Goal: Communication & Community: Answer question/provide support

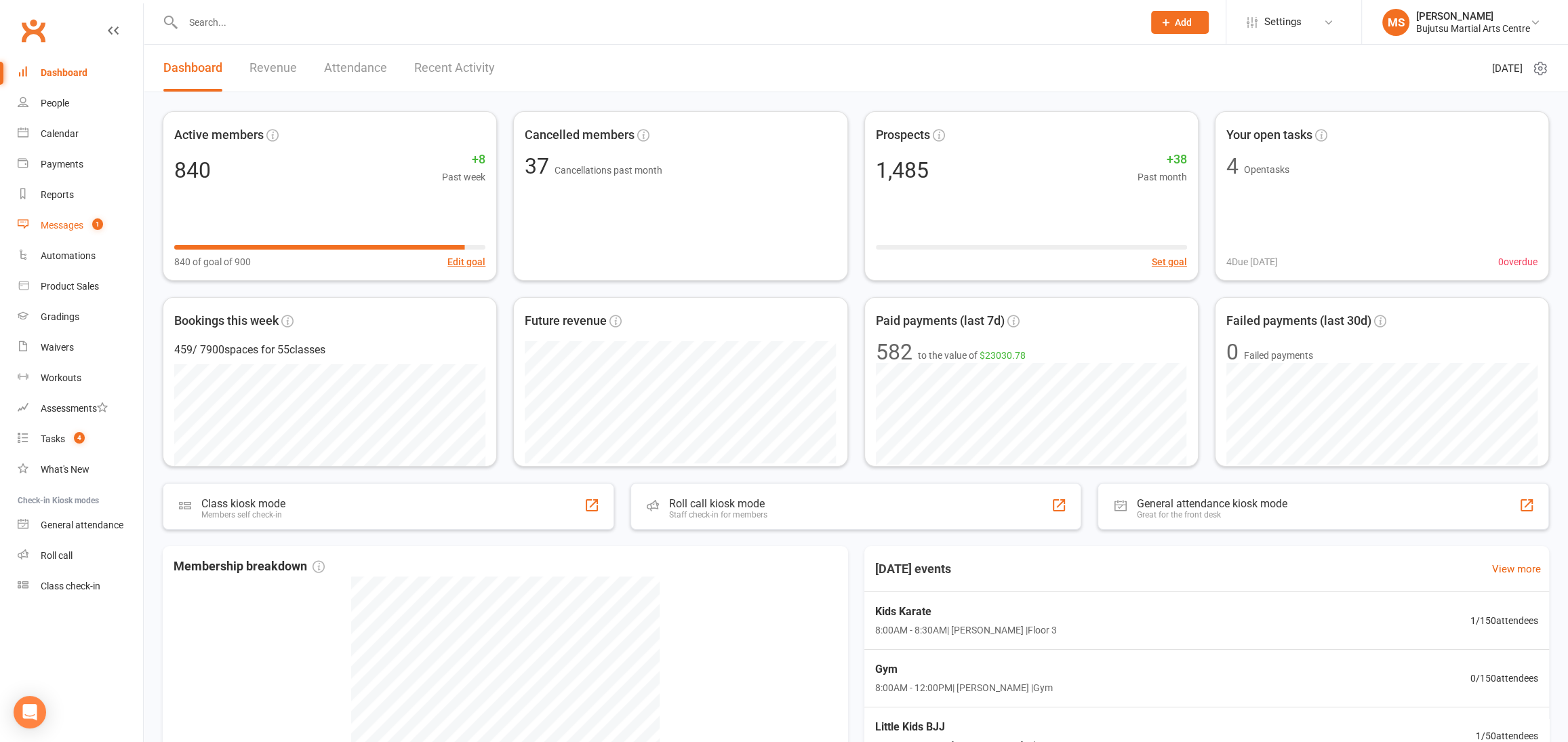
click at [75, 224] on div "Messages" at bounding box center [62, 226] width 43 height 11
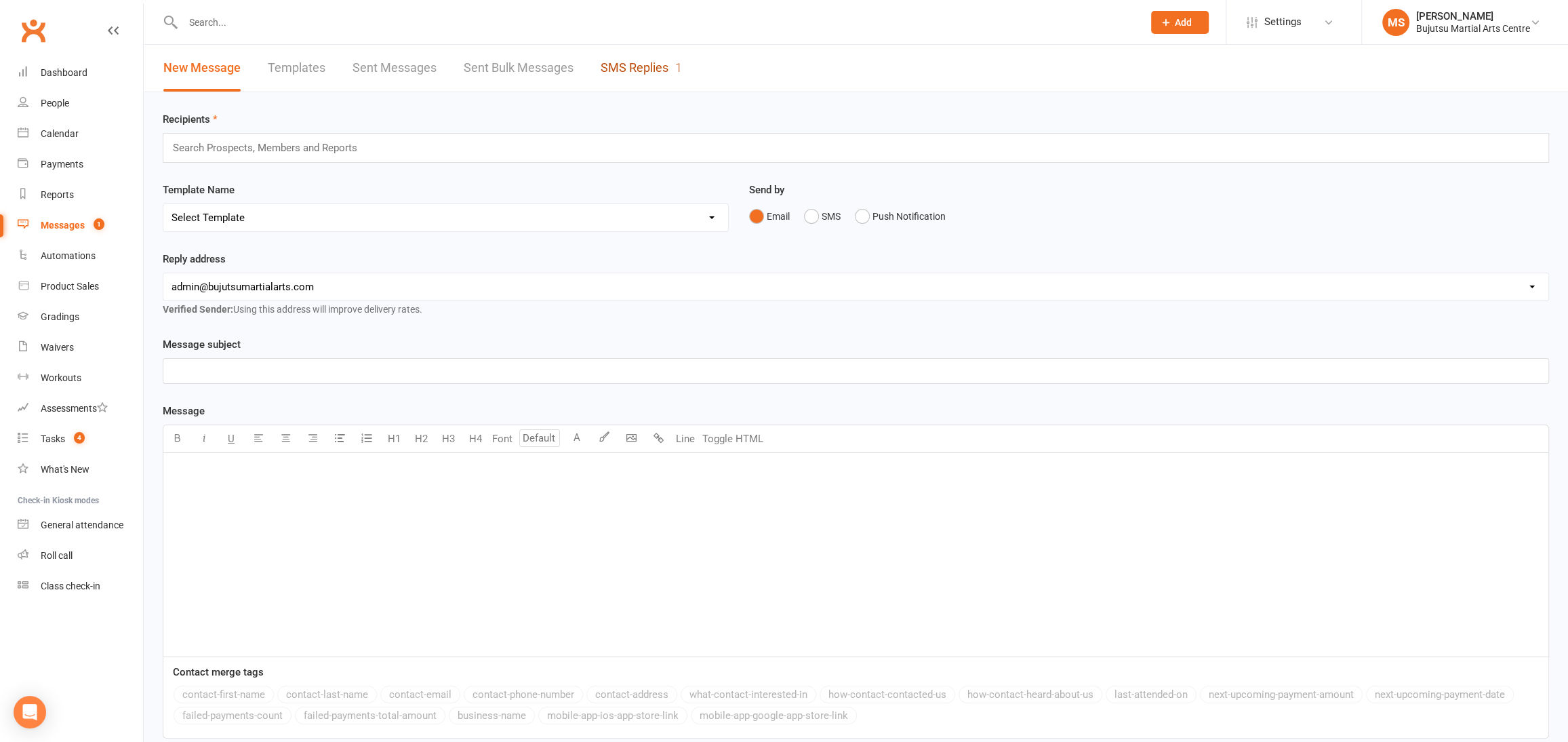
click at [628, 53] on link "SMS Replies 1" at bounding box center [641, 67] width 81 height 47
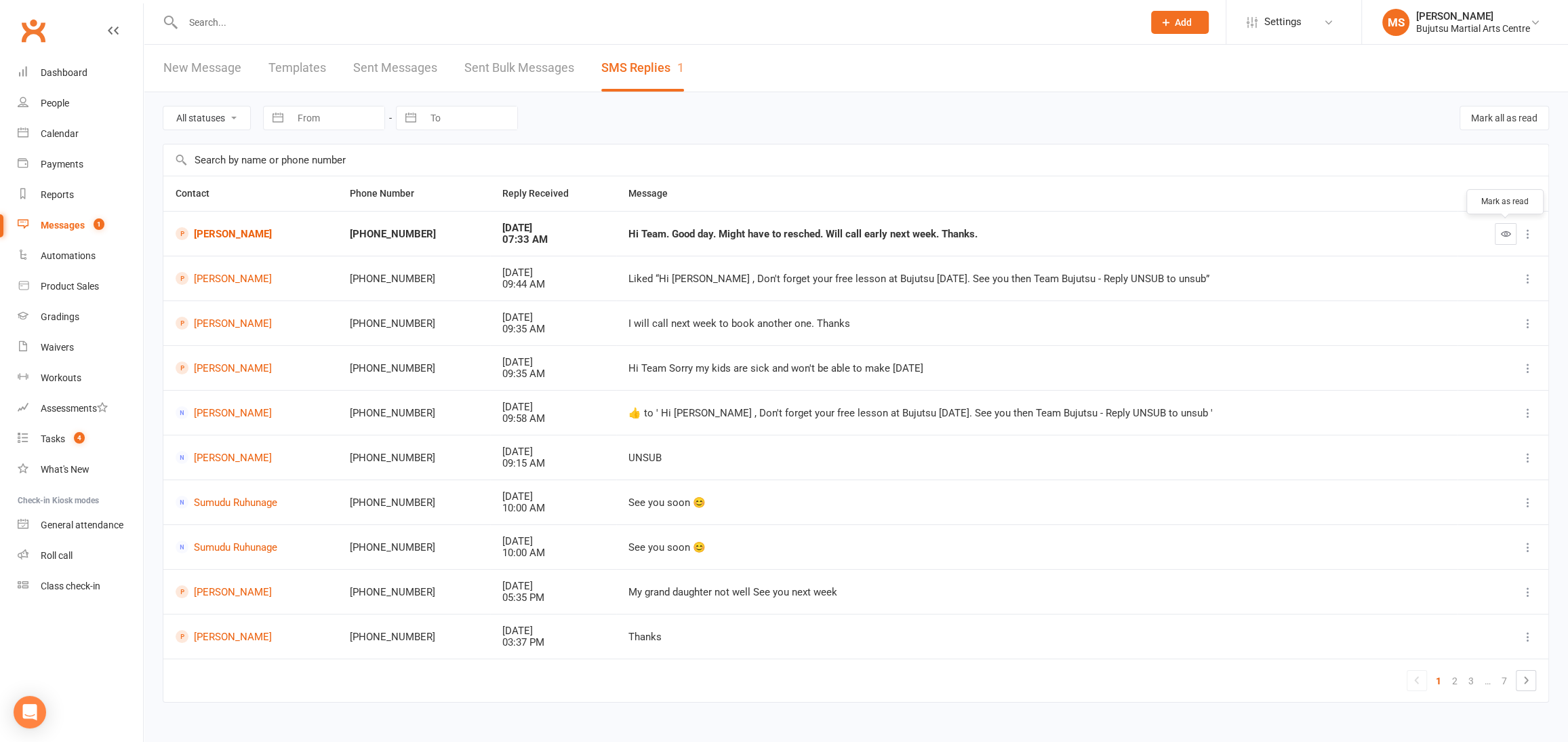
click at [1505, 235] on icon "button" at bounding box center [1506, 233] width 10 height 10
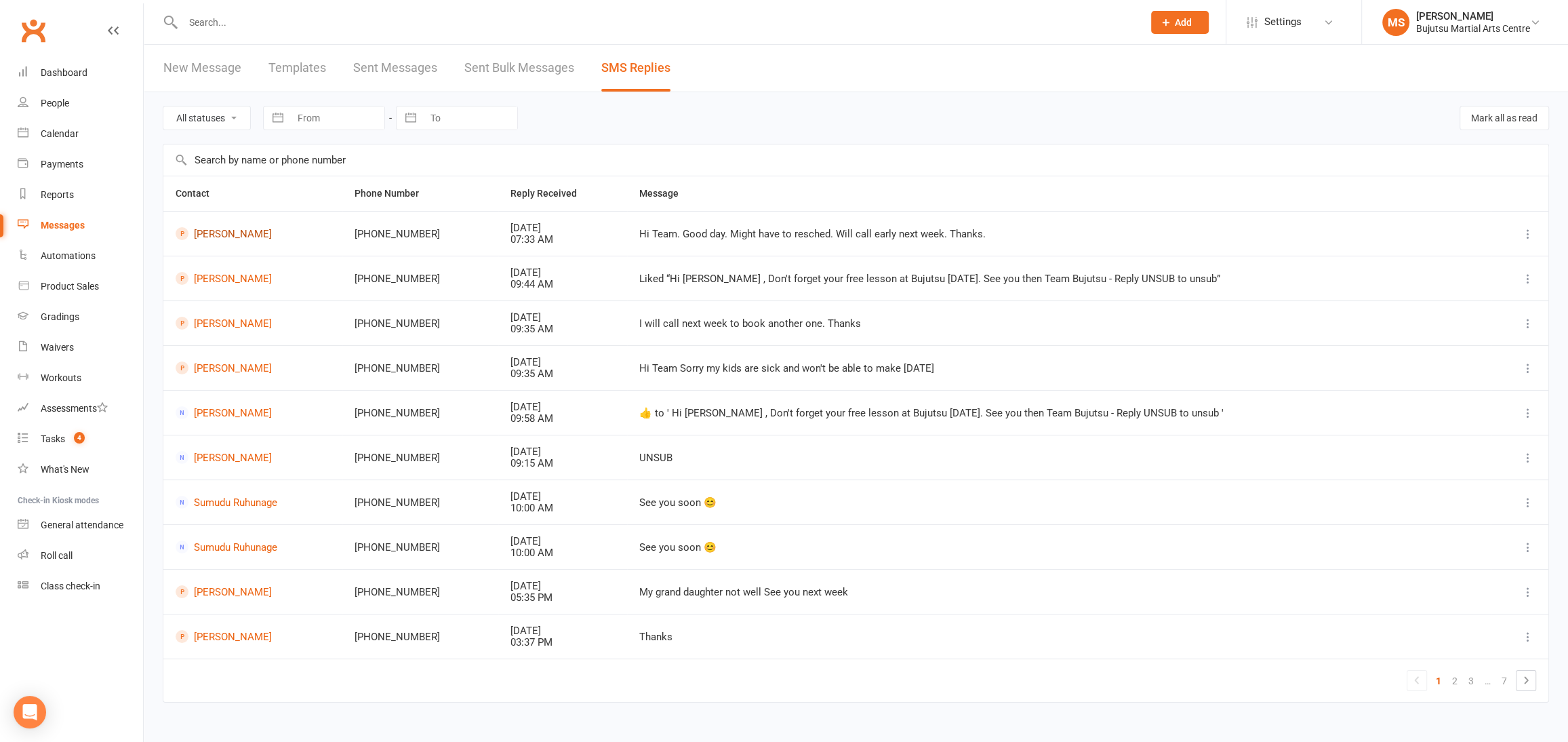
click at [219, 233] on link "[PERSON_NAME]" at bounding box center [253, 233] width 155 height 13
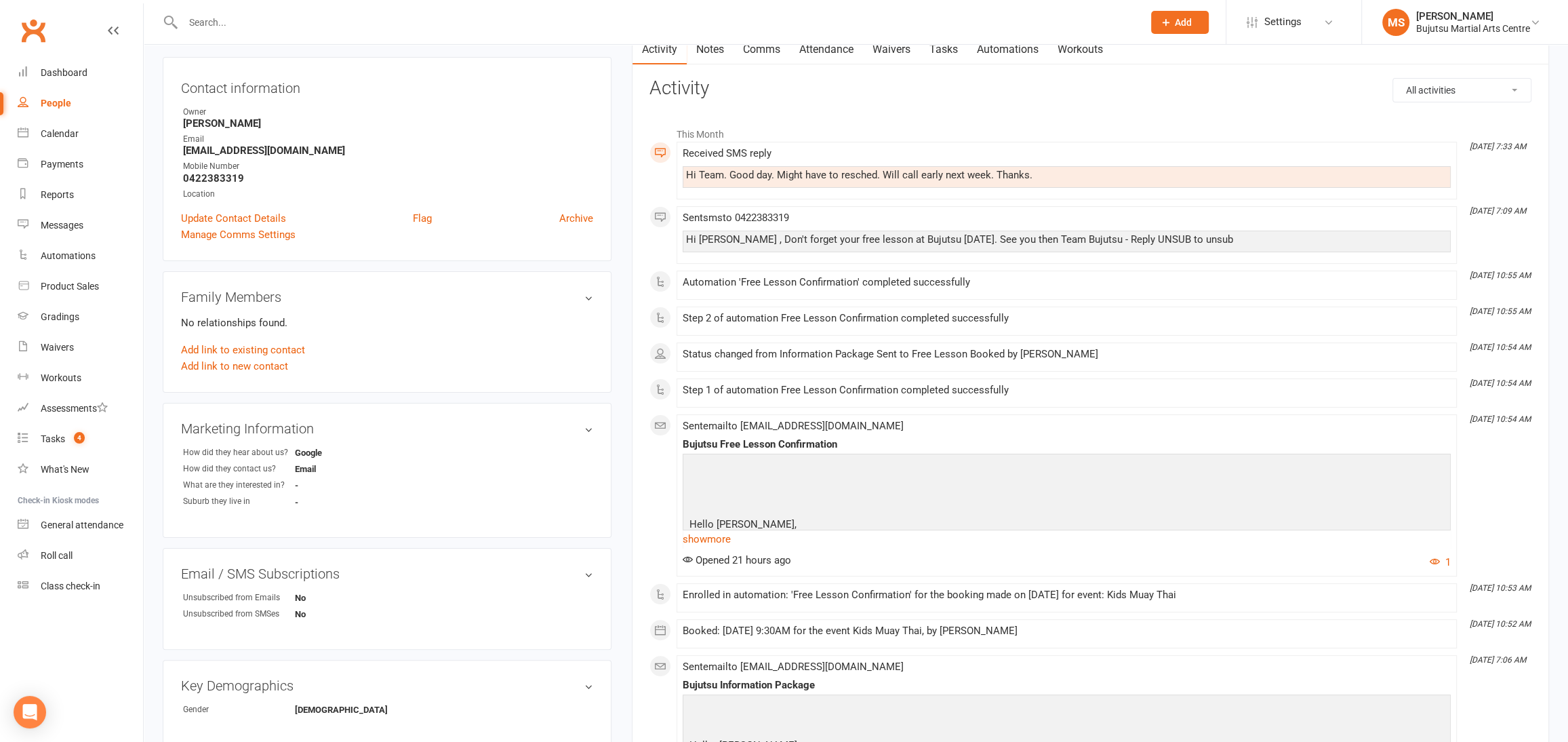
scroll to position [129, 0]
click at [718, 540] on link "show more" at bounding box center [1066, 538] width 768 height 19
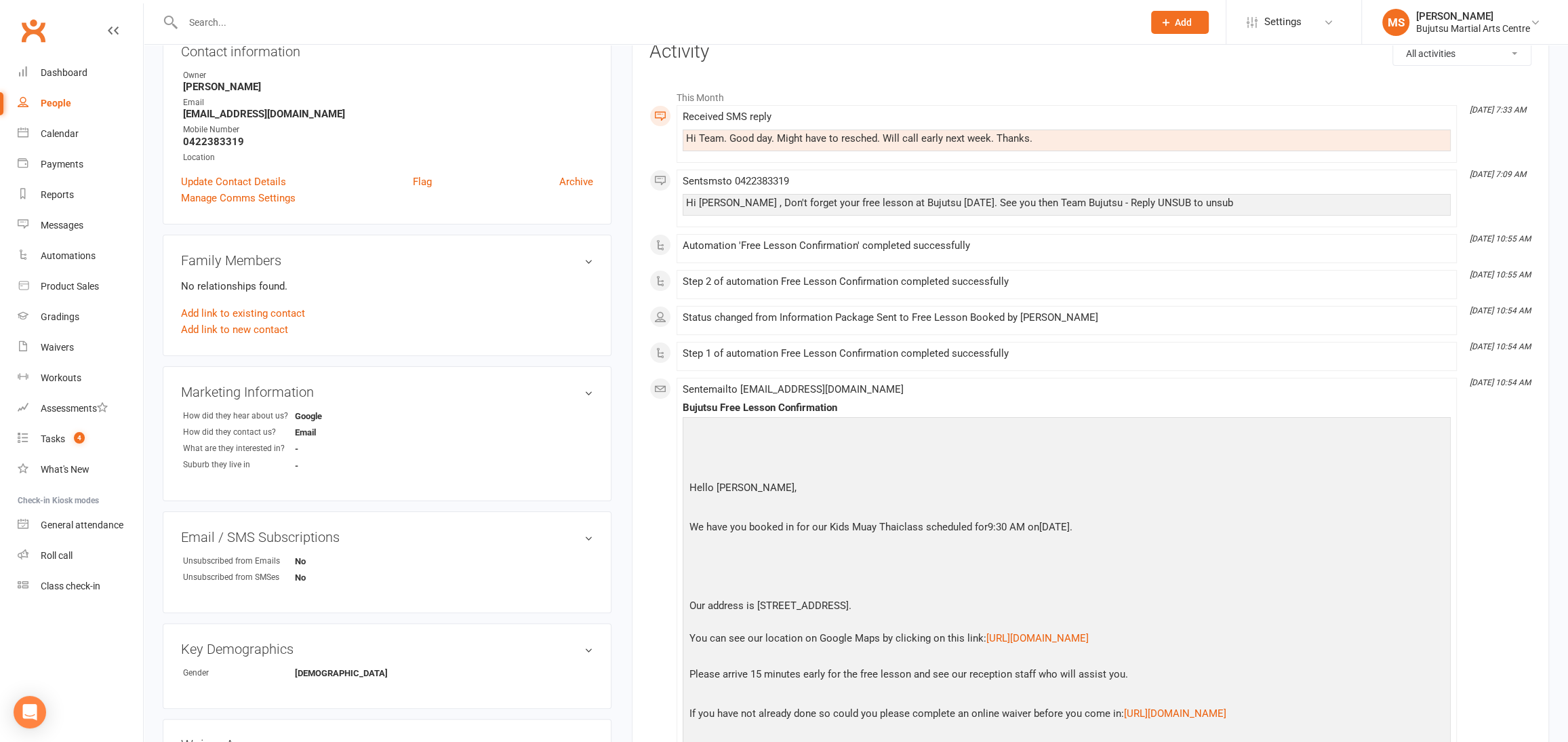
scroll to position [180, 0]
